Goal: Communication & Community: Ask a question

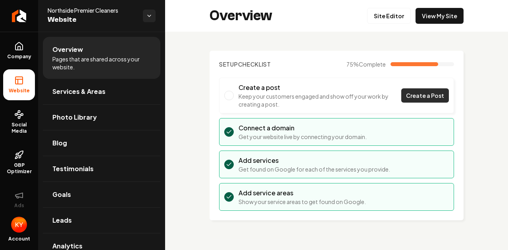
click at [418, 96] on span "Create a Post" at bounding box center [425, 96] width 38 height 8
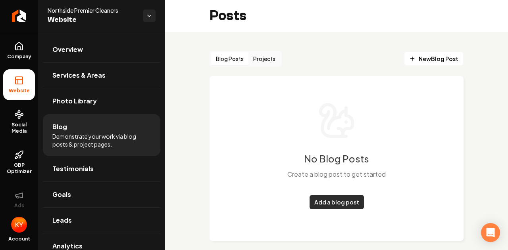
click at [318, 201] on link "Add a blog post" at bounding box center [337, 202] width 54 height 14
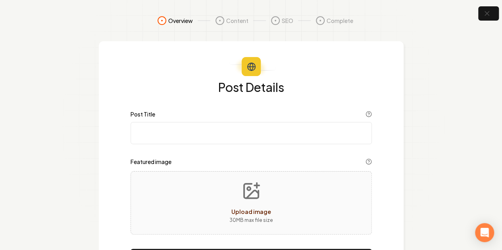
click at [237, 133] on input "Post Title" at bounding box center [251, 133] width 241 height 22
click at [249, 200] on icon "Upload image" at bounding box center [251, 191] width 19 height 19
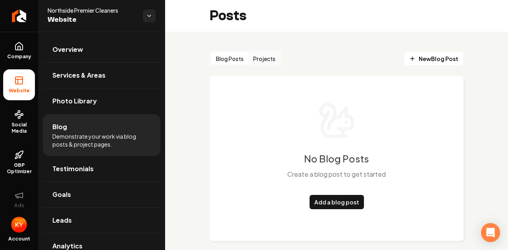
click at [268, 58] on button "Projects" at bounding box center [264, 58] width 32 height 13
click at [334, 203] on link "Add a project" at bounding box center [337, 202] width 48 height 14
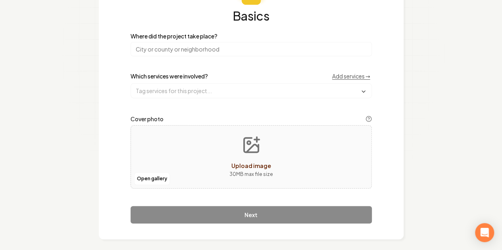
scroll to position [76, 0]
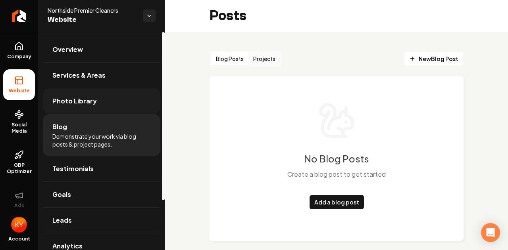
click at [101, 100] on link "Photo Library" at bounding box center [101, 101] width 117 height 25
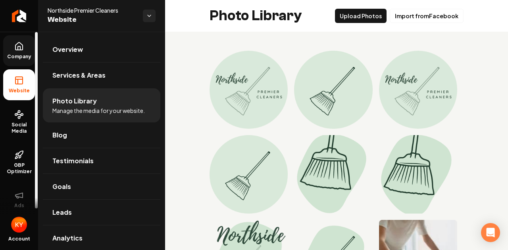
click at [16, 52] on link "Company" at bounding box center [19, 50] width 32 height 31
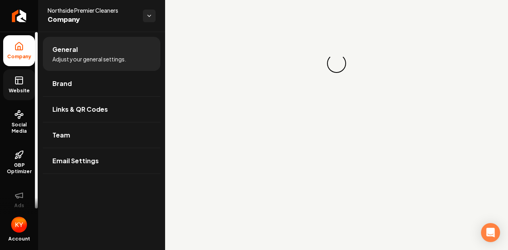
click at [24, 85] on link "Website" at bounding box center [19, 84] width 32 height 31
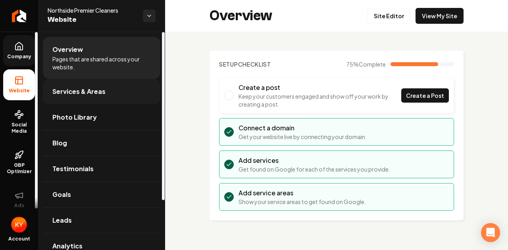
click at [68, 90] on span "Services & Areas" at bounding box center [78, 92] width 53 height 10
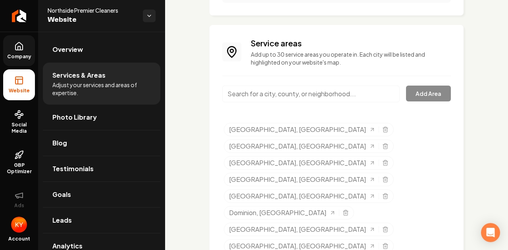
scroll to position [412, 0]
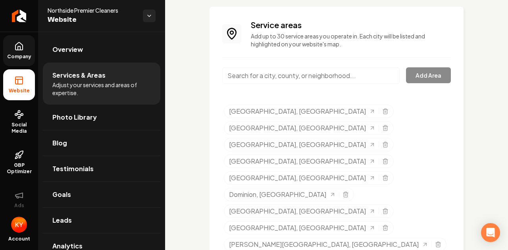
click at [271, 79] on input "Main content area" at bounding box center [310, 75] width 177 height 17
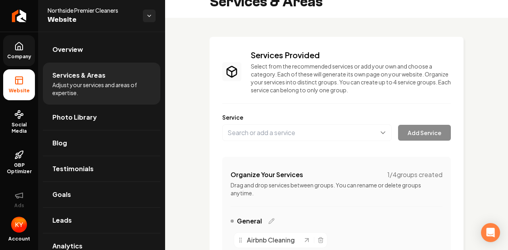
scroll to position [0, 0]
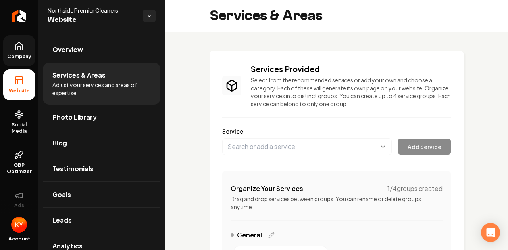
click at [75, 194] on link "Goals" at bounding box center [101, 194] width 117 height 25
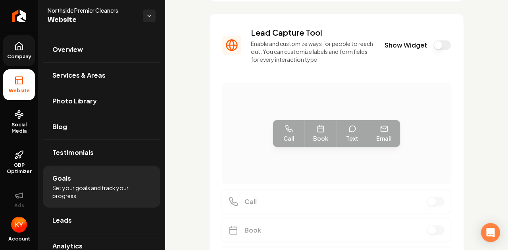
scroll to position [198, 0]
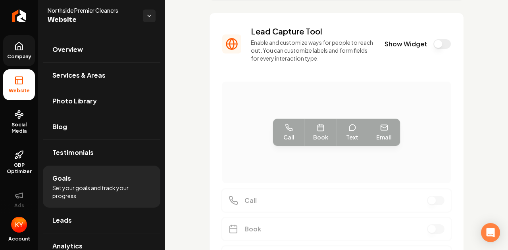
click at [435, 40] on button "Show Widget" at bounding box center [441, 44] width 17 height 10
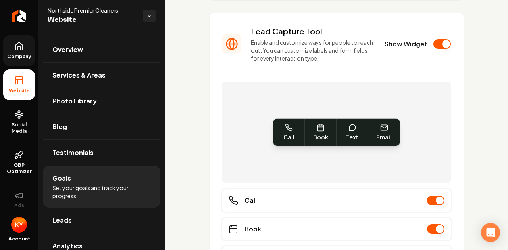
click at [433, 46] on button "Show Widget" at bounding box center [441, 44] width 17 height 10
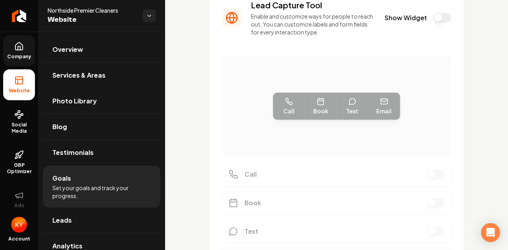
scroll to position [289, 0]
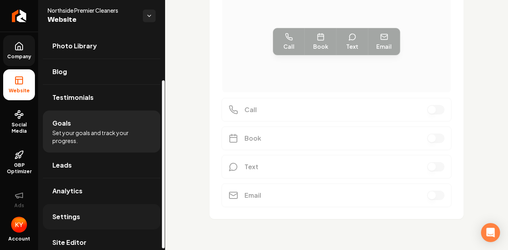
scroll to position [64, 0]
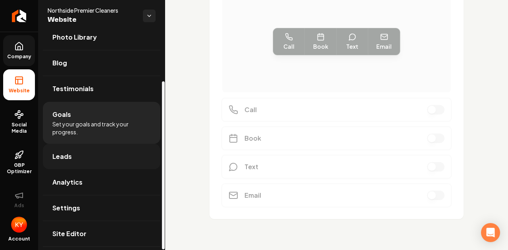
click at [70, 158] on span "Leads" at bounding box center [61, 157] width 19 height 10
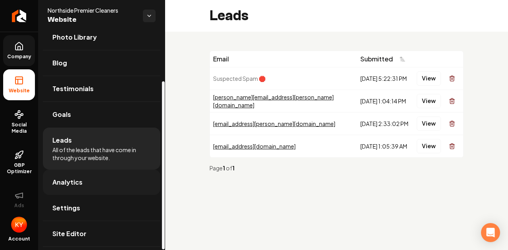
click at [71, 181] on span "Analytics" at bounding box center [67, 183] width 30 height 10
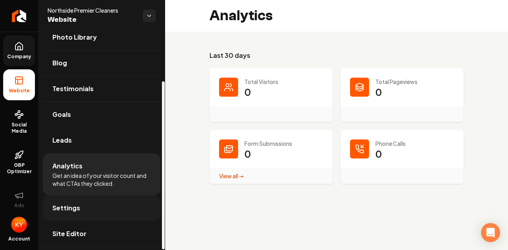
click at [72, 207] on span "Settings" at bounding box center [66, 209] width 28 height 10
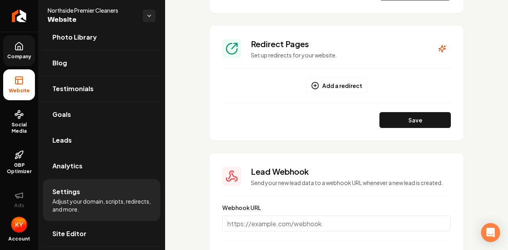
scroll to position [675, 0]
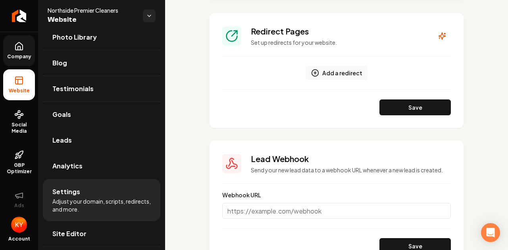
click at [318, 72] on button "Add a redirect" at bounding box center [337, 73] width 62 height 14
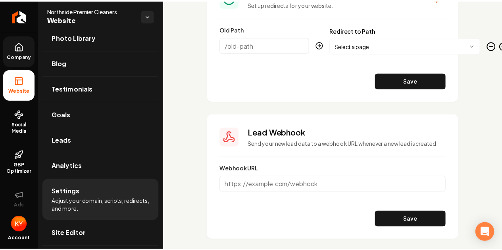
scroll to position [742, 0]
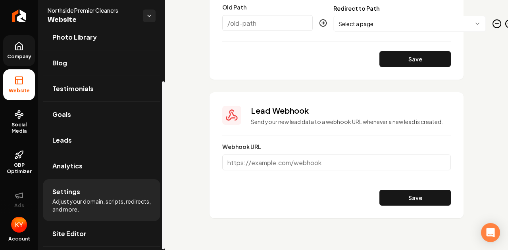
click at [94, 237] on link "Site Editor" at bounding box center [101, 233] width 117 height 25
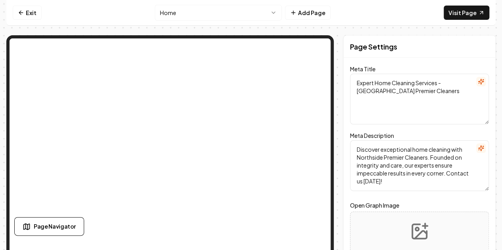
click at [425, 93] on textarea "Expert Home Cleaning Services - [GEOGRAPHIC_DATA] Premier Cleaners" at bounding box center [419, 99] width 139 height 51
click at [427, 160] on textarea "Discover exceptional home cleaning with Northside Premier Cleaners. Founded on …" at bounding box center [419, 165] width 139 height 51
click at [425, 158] on textarea "Discover exceptional home cleaning with Northside Premier Cleaners. Founded on …" at bounding box center [419, 165] width 139 height 51
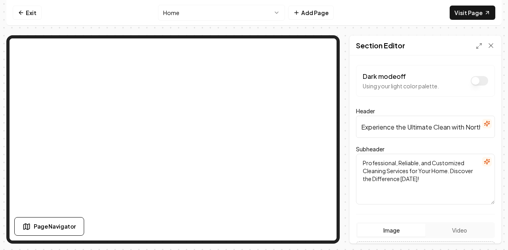
click at [410, 129] on input "Experience the Ultimate Clean with Northside Premier Cleaners" at bounding box center [425, 127] width 139 height 22
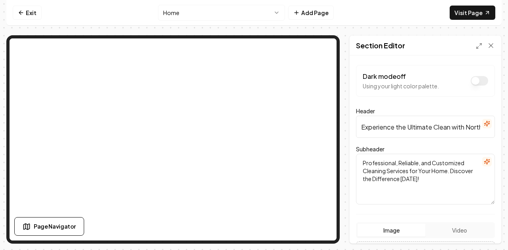
drag, startPoint x: 431, startPoint y: 127, endPoint x: 408, endPoint y: 127, distance: 23.4
click at [408, 127] on input "Experience the Ultimate Clean with Northside Premier Cleaners" at bounding box center [425, 127] width 139 height 22
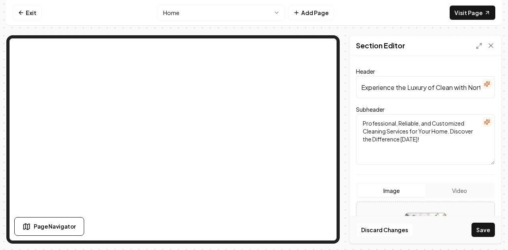
click at [452, 90] on input "Experience the Luxury of Clean with Northside Premier Cleaners" at bounding box center [425, 87] width 139 height 22
type input "Experience the Luxury of Clean with Northside Premier Cleaners"
click at [437, 62] on form "Dark mode off Using your light color palette. Header Experience the Luxury of C…" at bounding box center [425, 189] width 139 height 328
click at [435, 139] on textarea "Professional, Reliable, and Customized Cleaning Services for Your Home. Discove…" at bounding box center [425, 139] width 139 height 51
drag, startPoint x: 431, startPoint y: 145, endPoint x: 344, endPoint y: 119, distance: 91.4
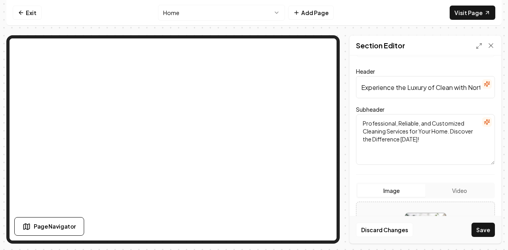
click at [344, 119] on div "Page Settings Section Editor Dark mode off Using your light color palette. Head…" at bounding box center [253, 139] width 495 height 209
click at [431, 137] on textarea "Professional, Reliable, and Customized Cleaning Services for Your Home. Discove…" at bounding box center [425, 139] width 139 height 51
click at [431, 129] on textarea "Professional, Reliable, and Customized Cleaning Services for Your Home. Discove…" at bounding box center [425, 139] width 139 height 51
click at [446, 128] on textarea "Professional, Reliable, and Customized Cleaning Services for Your Home. Discove…" at bounding box center [425, 139] width 139 height 51
click at [448, 131] on textarea "Professional, Reliable, and Customized Cleaning Services for Your Home. Discove…" at bounding box center [425, 139] width 139 height 51
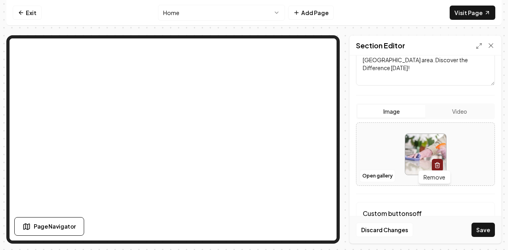
scroll to position [157, 0]
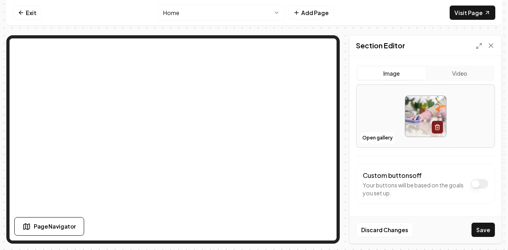
type textarea "Professional, Reliable, and Customized Cleaning Services for Your Home in the […"
click at [472, 183] on button "Dark mode off" at bounding box center [479, 184] width 17 height 10
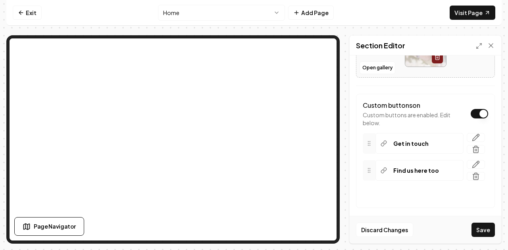
scroll to position [231, 0]
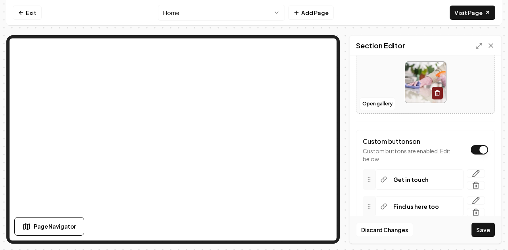
click at [397, 203] on p "Find us here too" at bounding box center [416, 207] width 46 height 8
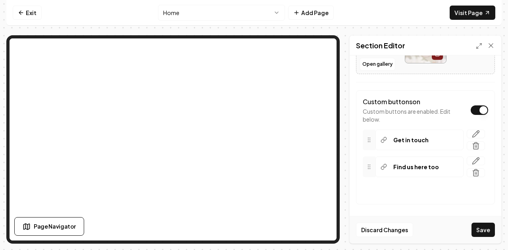
click at [382, 185] on button "+ Add Button" at bounding box center [425, 191] width 125 height 14
click at [422, 201] on div "Custom buttons on Custom buttons are enabled. Edit below. Get in touch Find us …" at bounding box center [425, 147] width 139 height 114
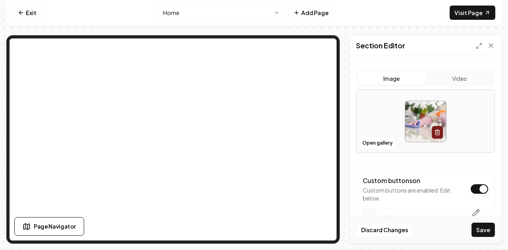
scroll to position [152, 0]
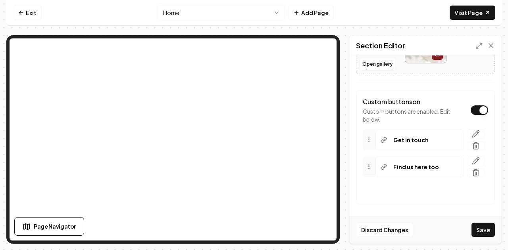
click at [471, 106] on button "Dark mode off" at bounding box center [479, 111] width 17 height 10
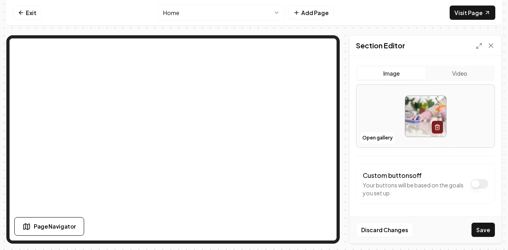
click at [403, 176] on label "Custom buttons off" at bounding box center [392, 175] width 59 height 8
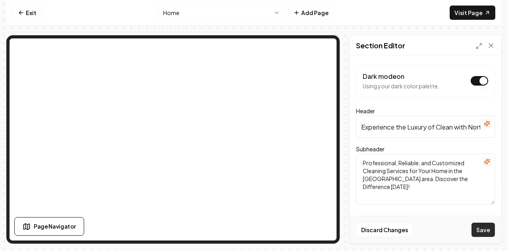
click at [482, 231] on button "Save" at bounding box center [482, 230] width 23 height 14
click at [444, 184] on textarea "Professional, Reliable, and Customized Cleaning Services for Your Home in the […" at bounding box center [425, 179] width 139 height 51
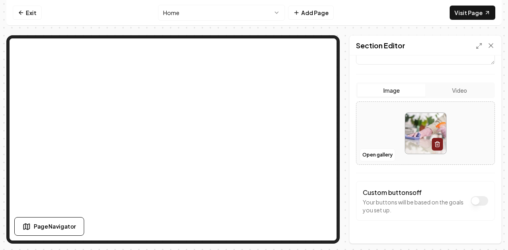
scroll to position [157, 0]
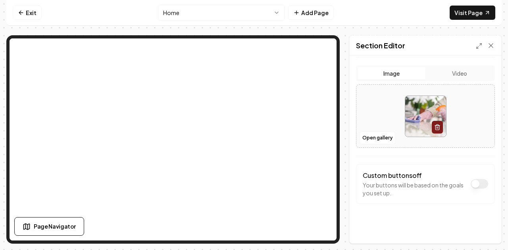
click at [471, 179] on button "Dark mode on" at bounding box center [479, 184] width 17 height 10
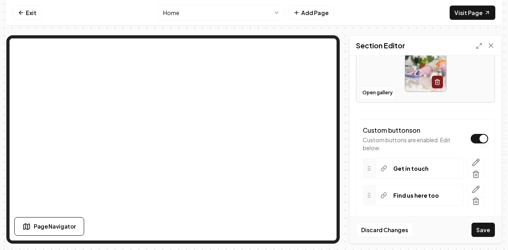
scroll to position [231, 0]
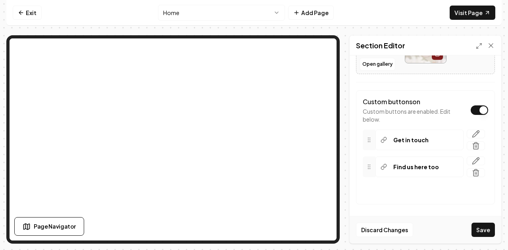
click at [366, 165] on icon at bounding box center [369, 167] width 6 height 6
click at [470, 103] on div "Custom buttons on Custom buttons are enabled. Edit below." at bounding box center [425, 110] width 125 height 26
click at [473, 109] on button "Dark mode on" at bounding box center [479, 111] width 17 height 10
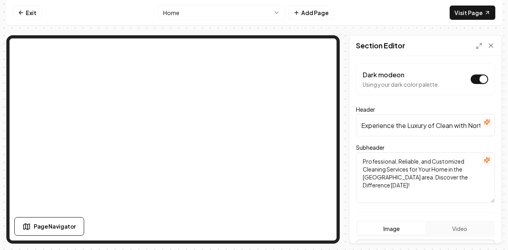
scroll to position [0, 0]
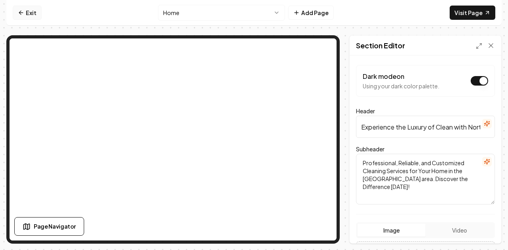
click at [26, 8] on link "Exit" at bounding box center [27, 13] width 29 height 14
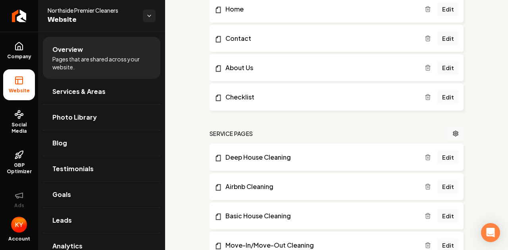
scroll to position [198, 0]
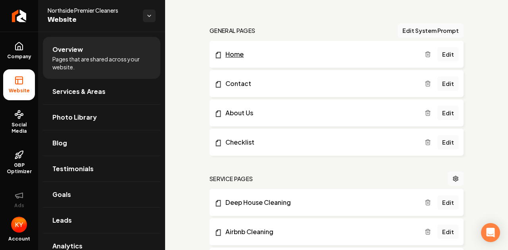
scroll to position [238, 0]
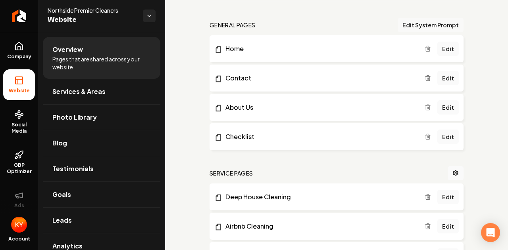
click at [418, 25] on button "Edit System Prompt" at bounding box center [431, 25] width 66 height 14
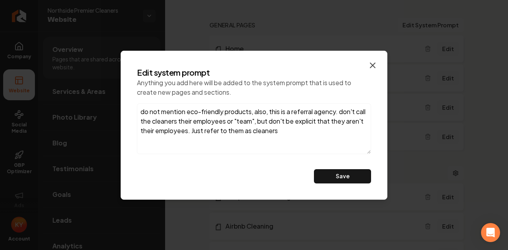
click at [376, 65] on icon "button" at bounding box center [373, 66] width 10 height 10
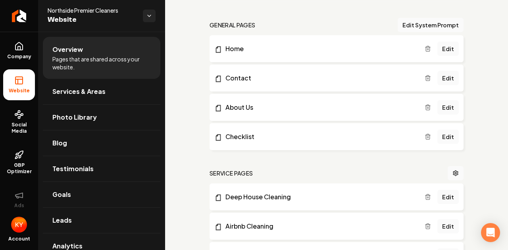
click at [337, 35] on li "Home Edit" at bounding box center [337, 48] width 254 height 27
click at [239, 167] on nav "Service Pages" at bounding box center [337, 173] width 254 height 14
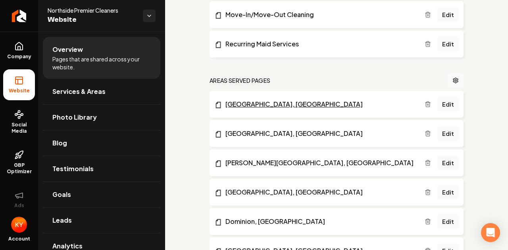
scroll to position [516, 0]
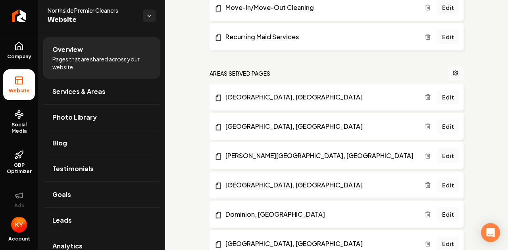
click at [254, 65] on div "general pages Edit System Prompt Home Edit Contact Edit About Us Edit Checklist…" at bounding box center [337, 170] width 254 height 860
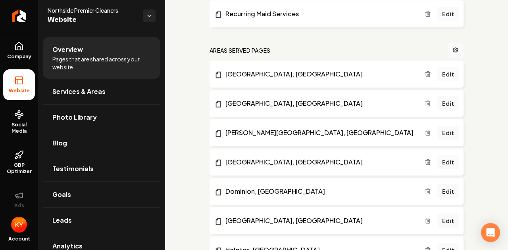
scroll to position [556, 0]
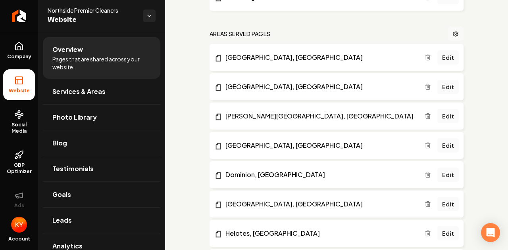
click at [452, 31] on icon "Main content area" at bounding box center [455, 34] width 6 height 6
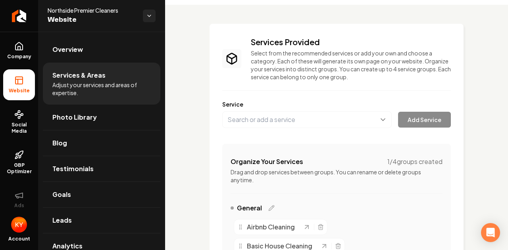
scroll to position [40, 0]
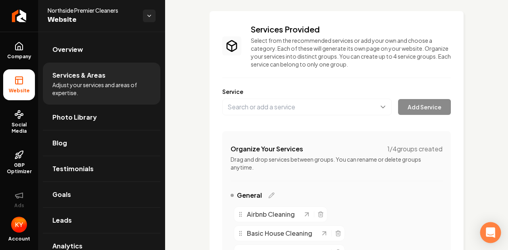
click at [491, 230] on icon "Open Intercom Messenger" at bounding box center [490, 233] width 9 height 10
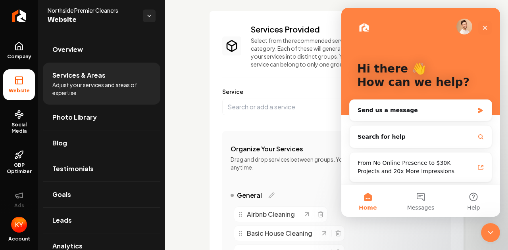
scroll to position [2, 0]
click at [422, 196] on button "Messages" at bounding box center [420, 201] width 53 height 32
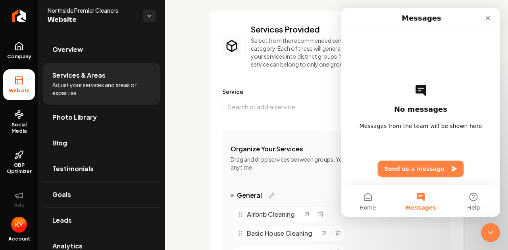
click at [421, 173] on button "Send us a message" at bounding box center [421, 169] width 86 height 16
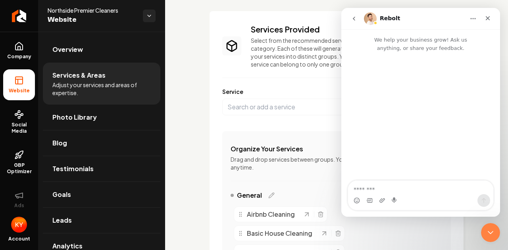
click at [419, 189] on textarea "Message…" at bounding box center [420, 187] width 145 height 13
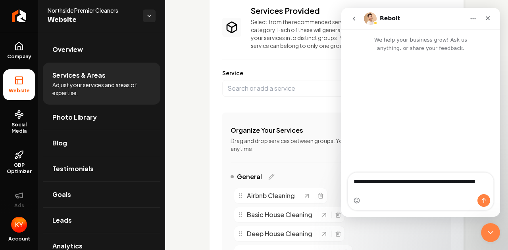
scroll to position [0, 0]
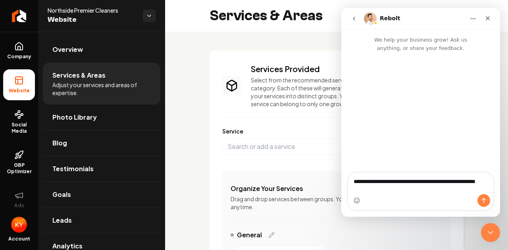
click at [85, 82] on span "Adjust your services and areas of expertise." at bounding box center [101, 89] width 98 height 16
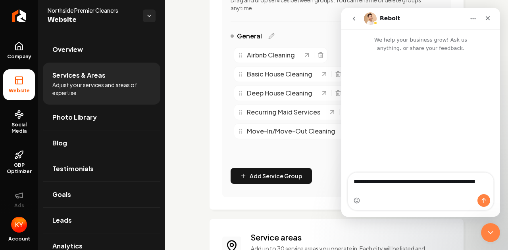
scroll to position [214, 0]
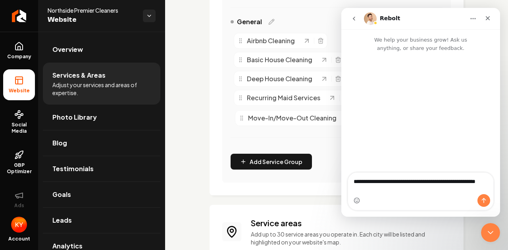
click at [243, 119] on icon "Main content area" at bounding box center [242, 118] width 6 height 6
click at [217, 157] on div "Services Provided Select from the recommended services or add your own and choo…" at bounding box center [337, 16] width 254 height 358
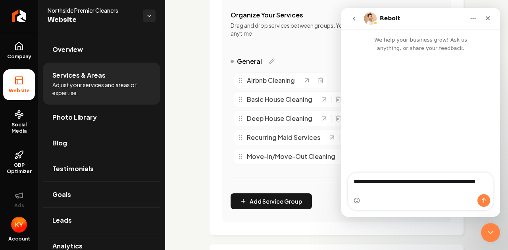
scroll to position [253, 0]
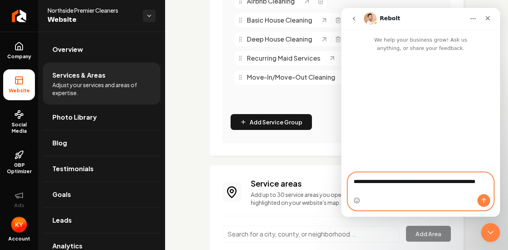
click at [390, 190] on textarea "**********" at bounding box center [421, 183] width 146 height 21
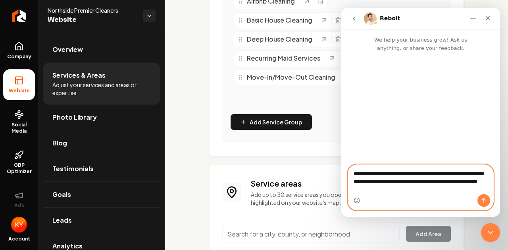
type textarea "**********"
click at [484, 200] on icon "Send a message…" at bounding box center [484, 200] width 4 height 5
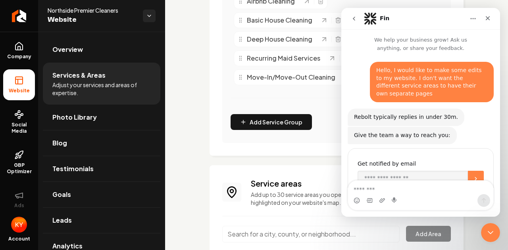
scroll to position [19, 0]
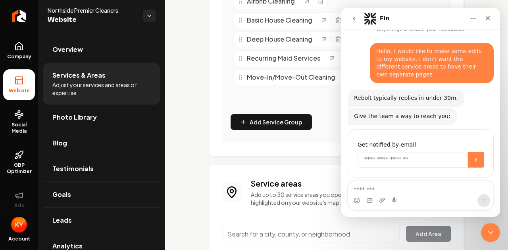
click at [422, 153] on input "Enter your email" at bounding box center [413, 160] width 110 height 16
type input "**********"
click at [470, 152] on button "Submit" at bounding box center [476, 160] width 16 height 16
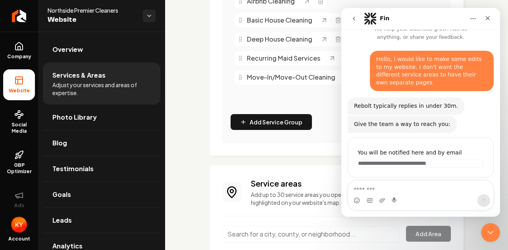
scroll to position [11, 0]
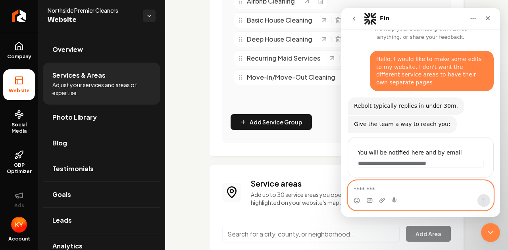
click at [431, 191] on textarea "Message…" at bounding box center [420, 187] width 145 height 13
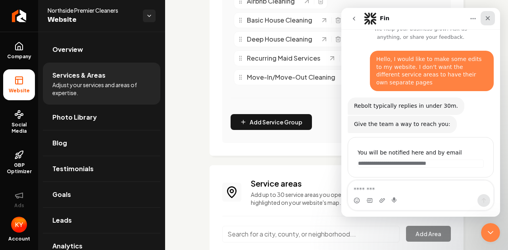
click at [490, 19] on icon "Close" at bounding box center [488, 18] width 6 height 6
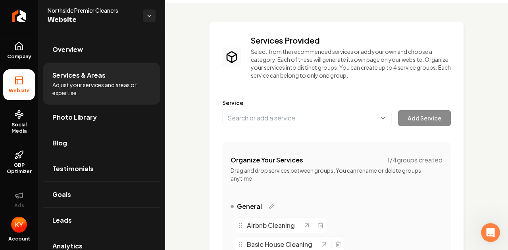
scroll to position [0, 0]
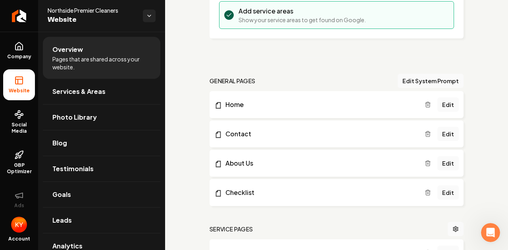
scroll to position [198, 0]
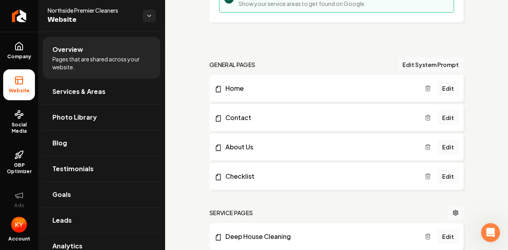
click at [408, 62] on button "Edit System Prompt" at bounding box center [431, 65] width 66 height 14
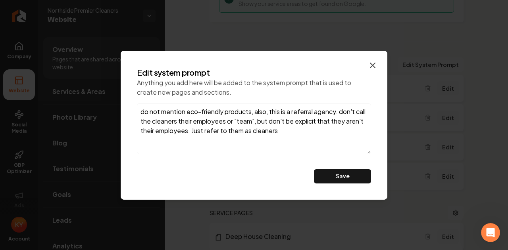
click at [376, 65] on icon "button" at bounding box center [373, 66] width 10 height 10
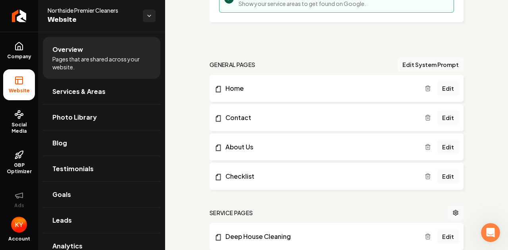
click at [255, 62] on h2 "general pages" at bounding box center [233, 65] width 46 height 8
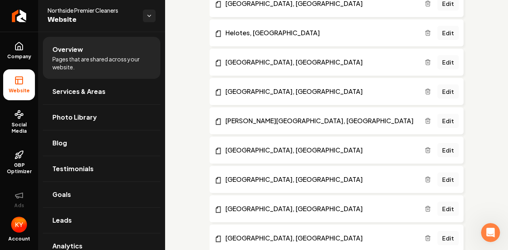
scroll to position [885, 0]
